Goal: Task Accomplishment & Management: Use online tool/utility

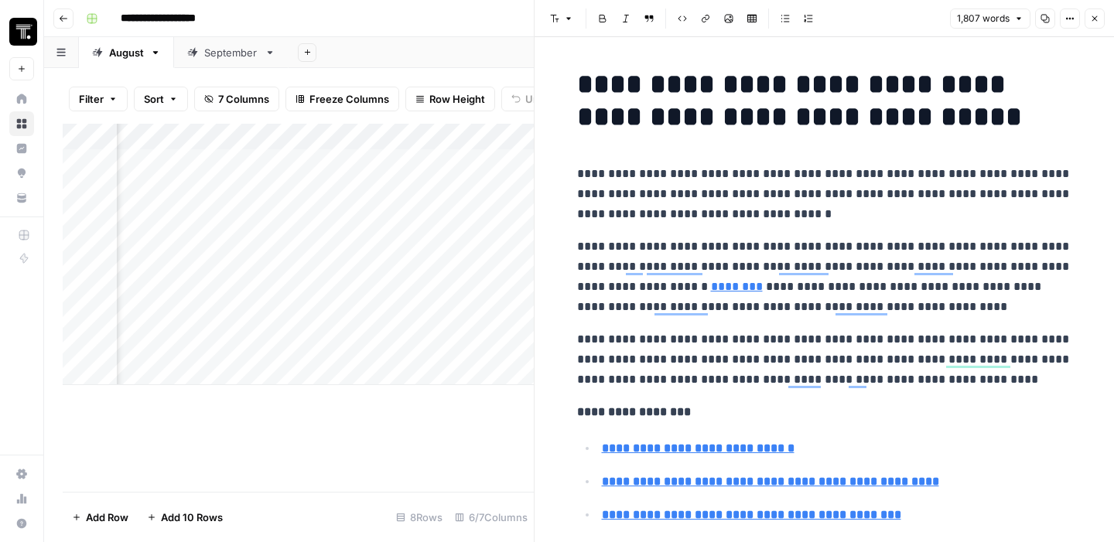
scroll to position [0, 445]
click at [1089, 27] on button "Close" at bounding box center [1095, 19] width 20 height 20
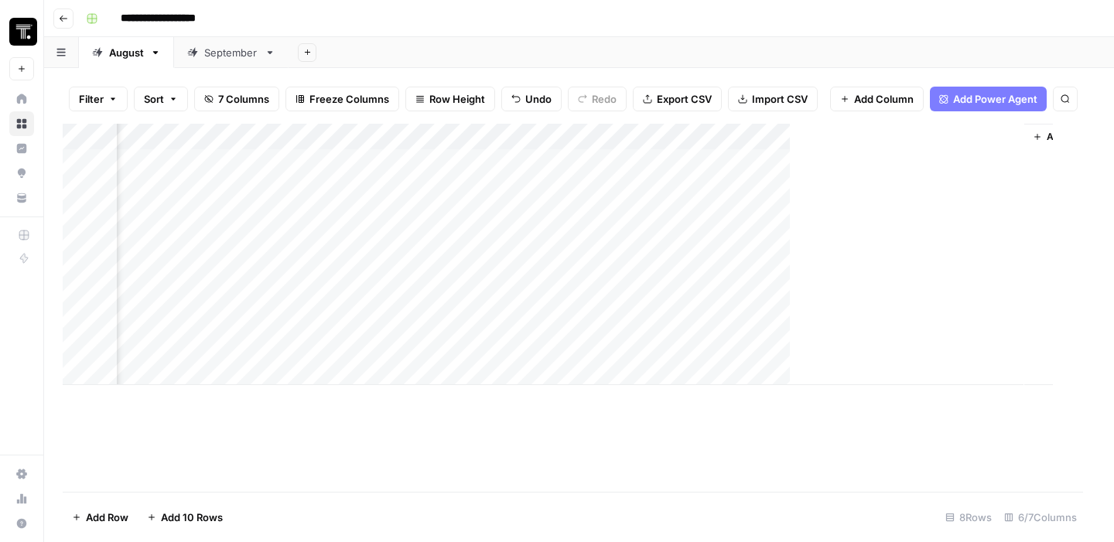
scroll to position [0, 441]
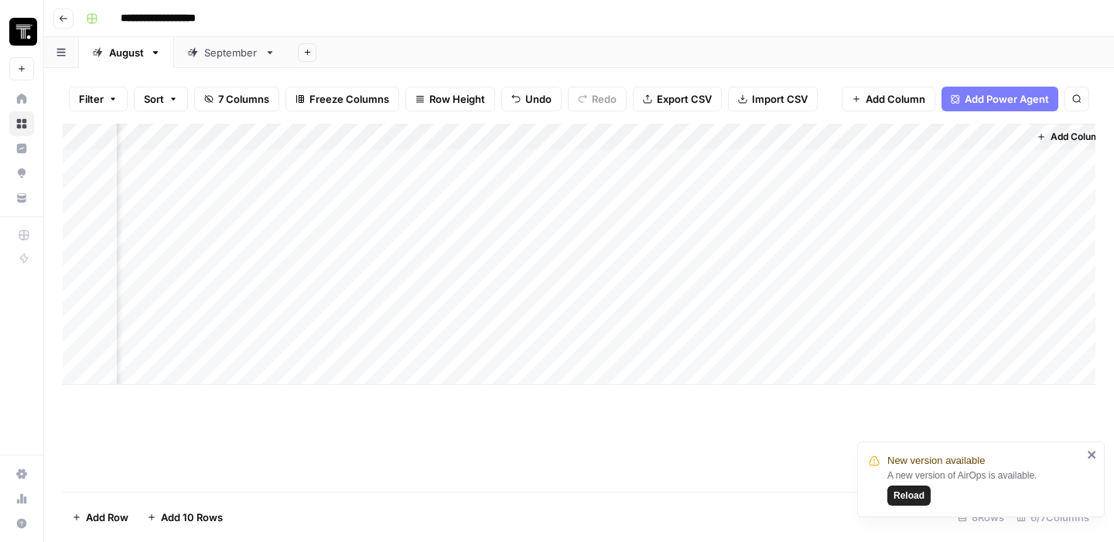
click at [798, 323] on div "Add Column" at bounding box center [579, 255] width 1033 height 262
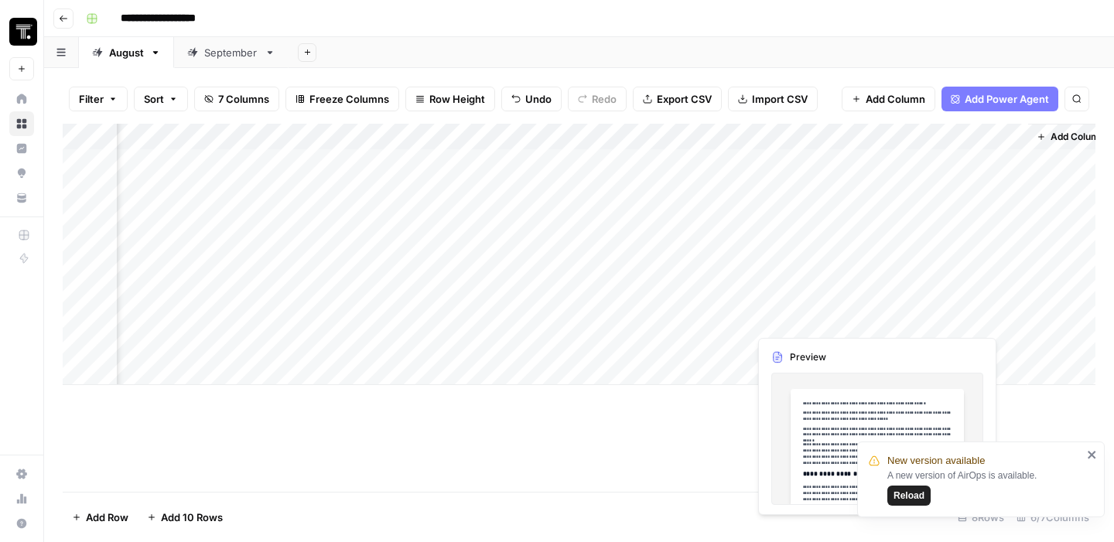
click at [804, 321] on div "Add Column" at bounding box center [579, 255] width 1033 height 262
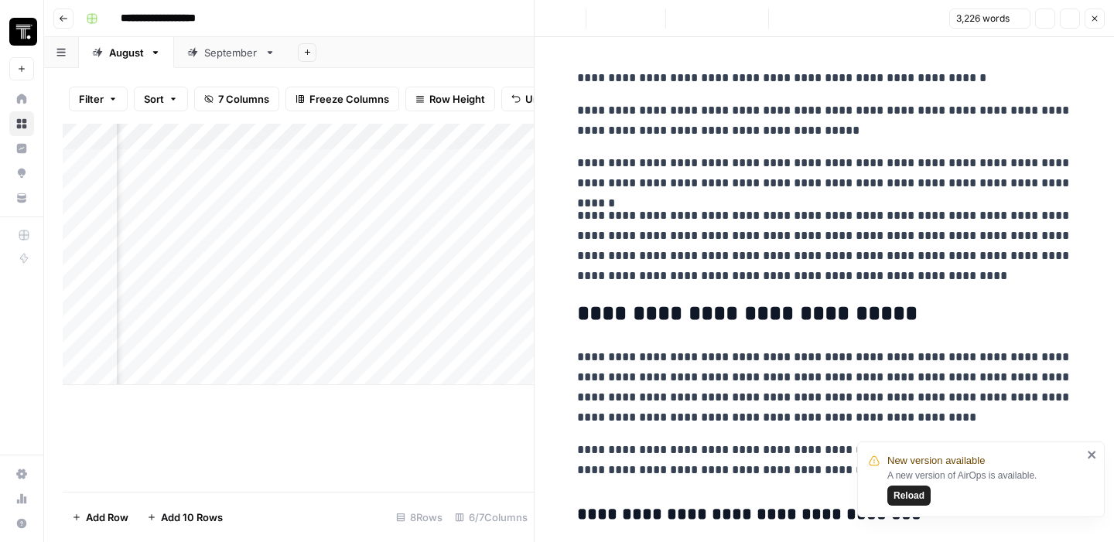
click at [788, 268] on p "**********" at bounding box center [824, 246] width 495 height 80
copy div "**********"
click at [1100, 22] on button "Close" at bounding box center [1095, 19] width 20 height 20
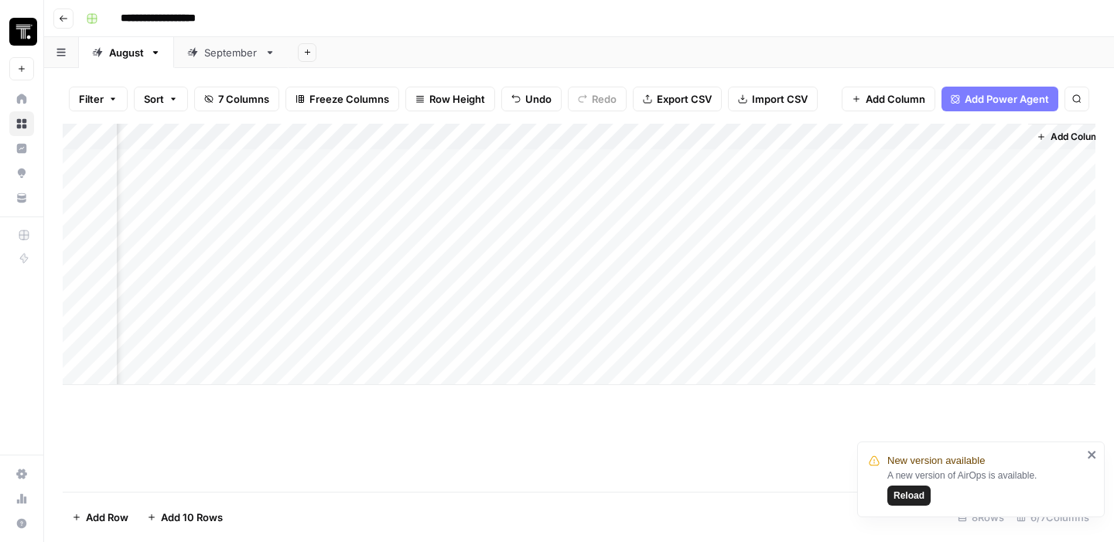
click at [928, 291] on div "Add Column" at bounding box center [579, 255] width 1033 height 262
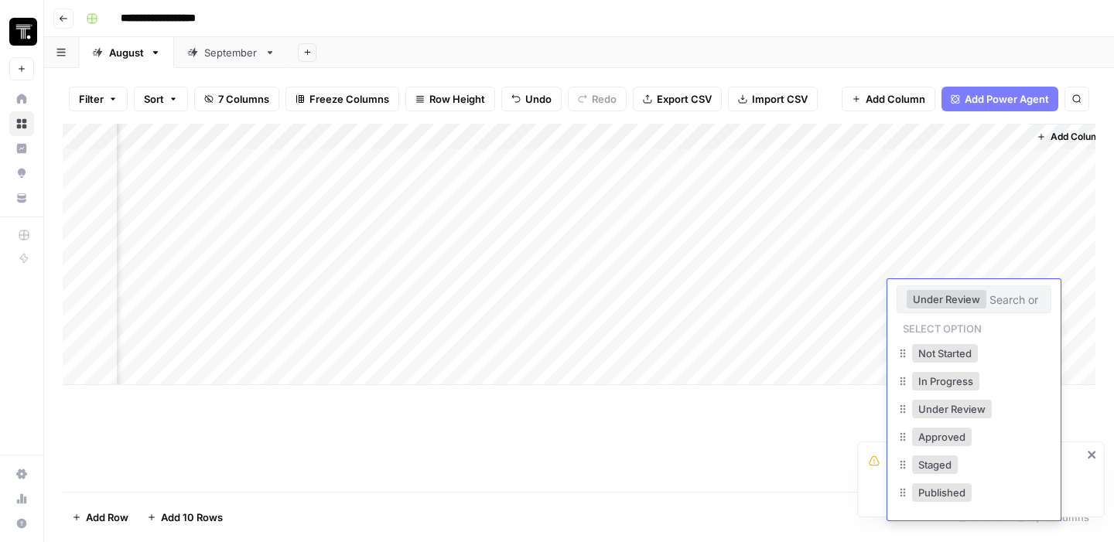
click at [699, 453] on div "Add Column" at bounding box center [579, 308] width 1033 height 368
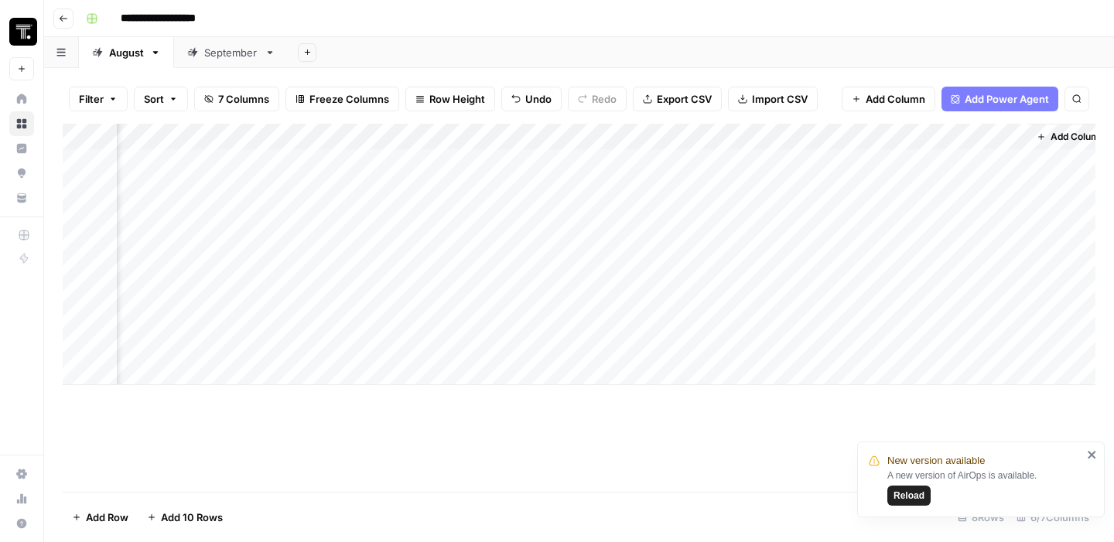
click at [912, 320] on div "Add Column" at bounding box center [579, 255] width 1033 height 262
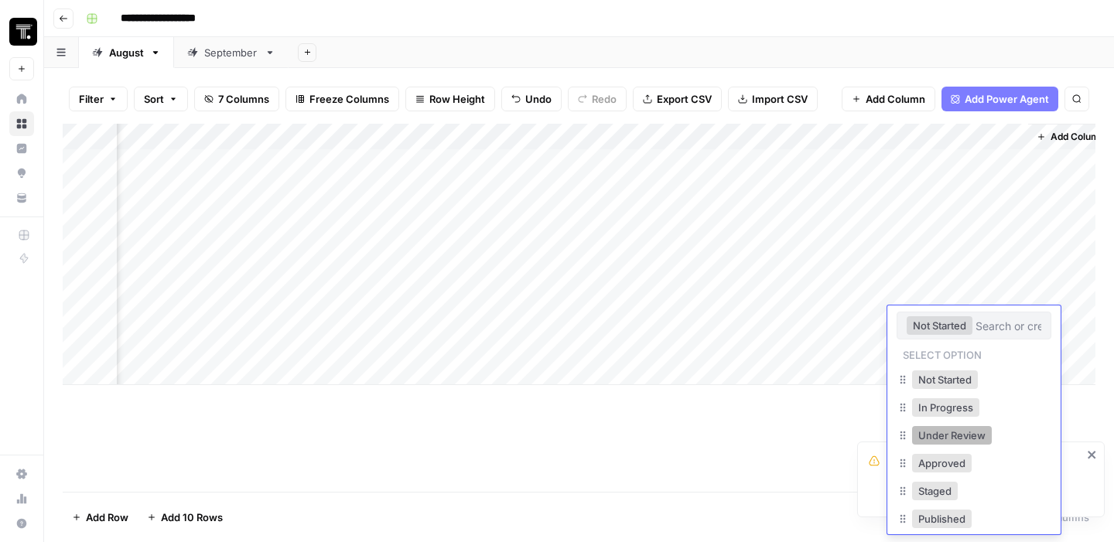
click at [936, 433] on button "Under Review" at bounding box center [952, 435] width 80 height 19
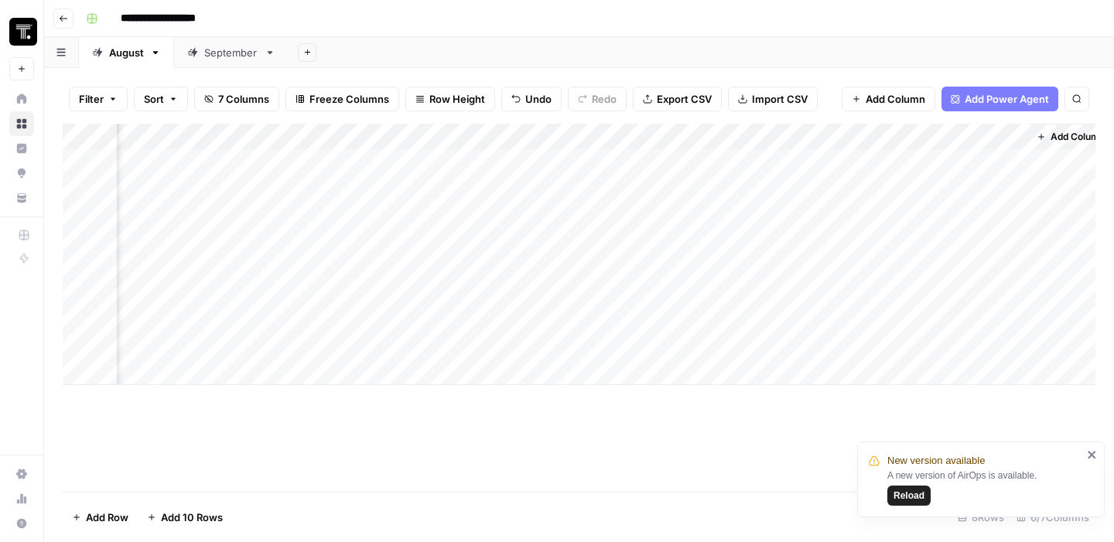
click at [760, 420] on div "Add Column" at bounding box center [579, 308] width 1033 height 368
